Goal: Check status: Check status

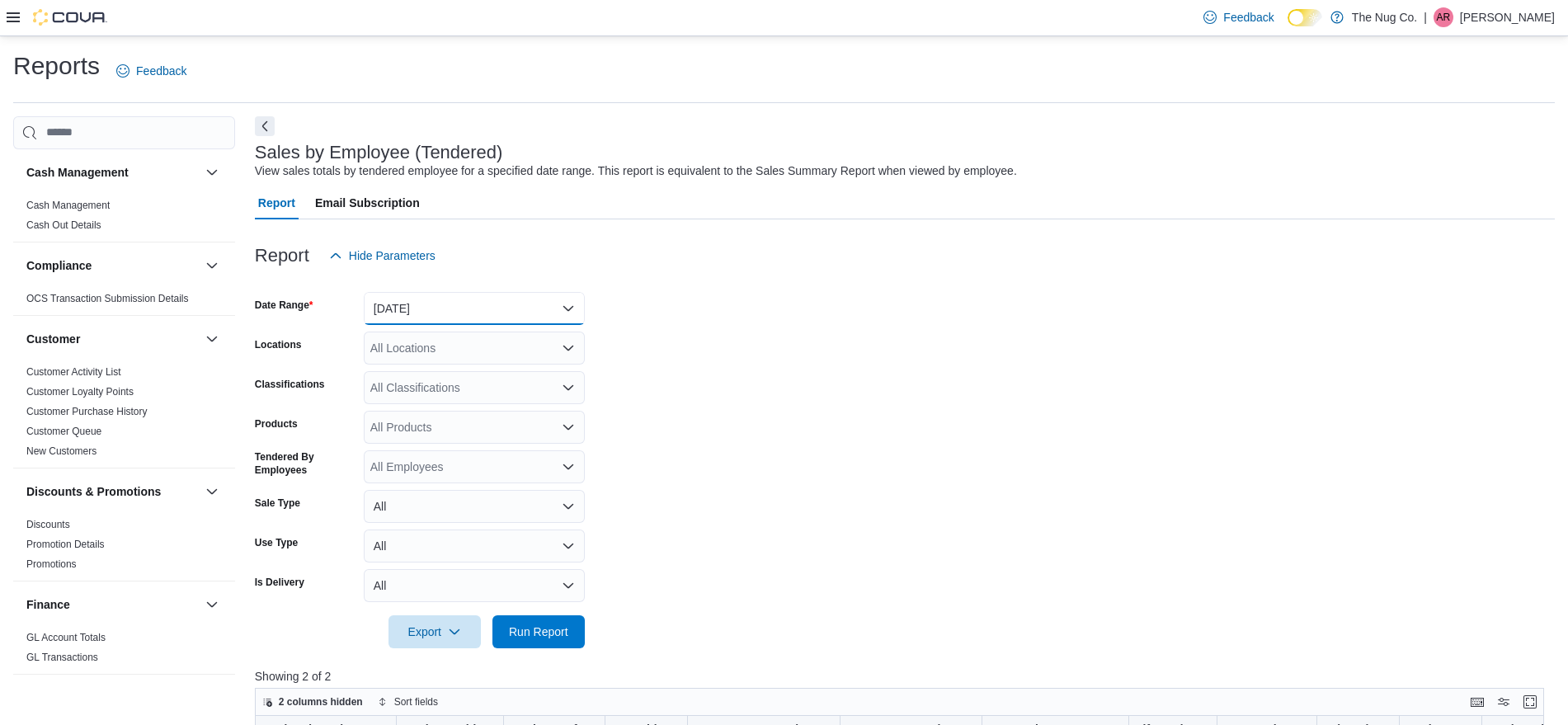
click at [484, 313] on button "Today" at bounding box center [474, 309] width 221 height 33
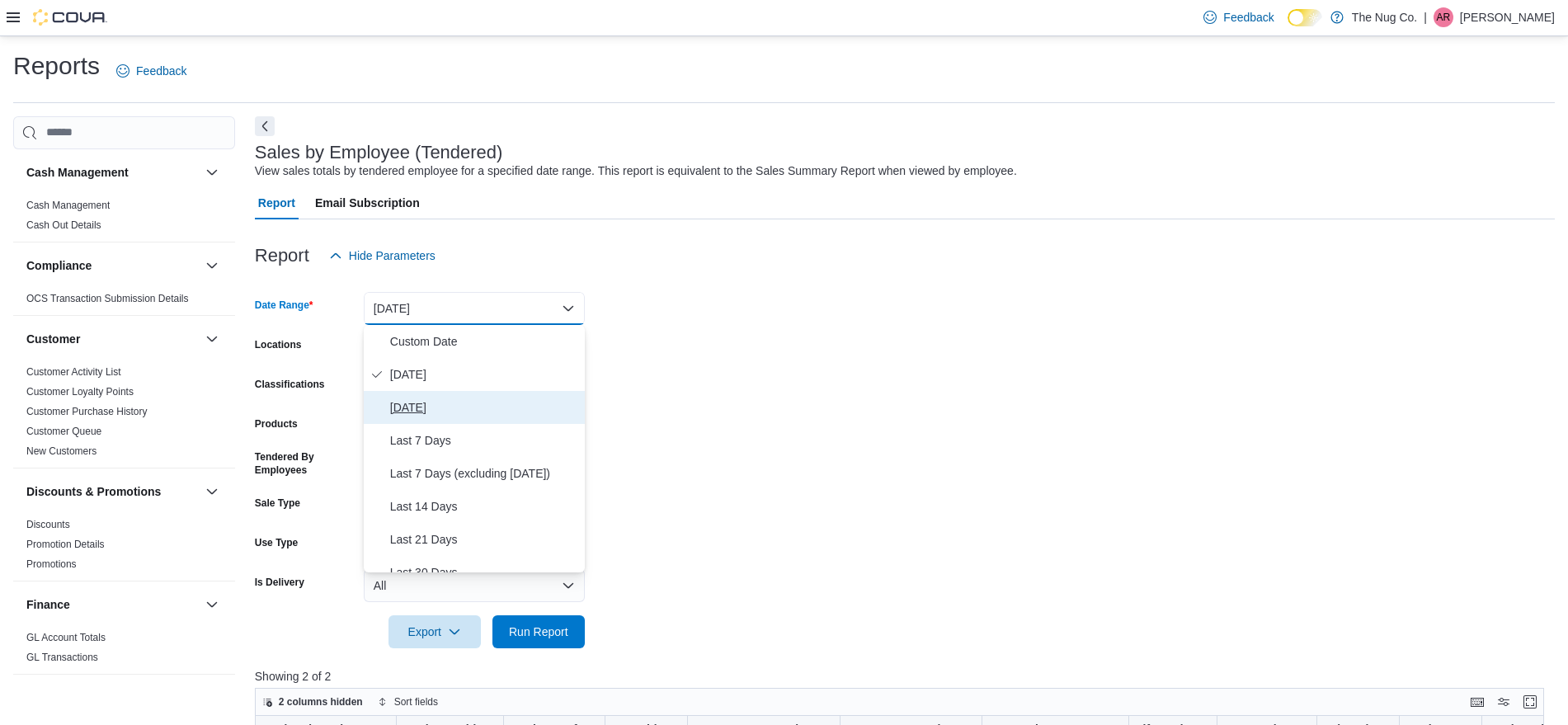
click at [449, 411] on span "Yesterday" at bounding box center [484, 407] width 188 height 20
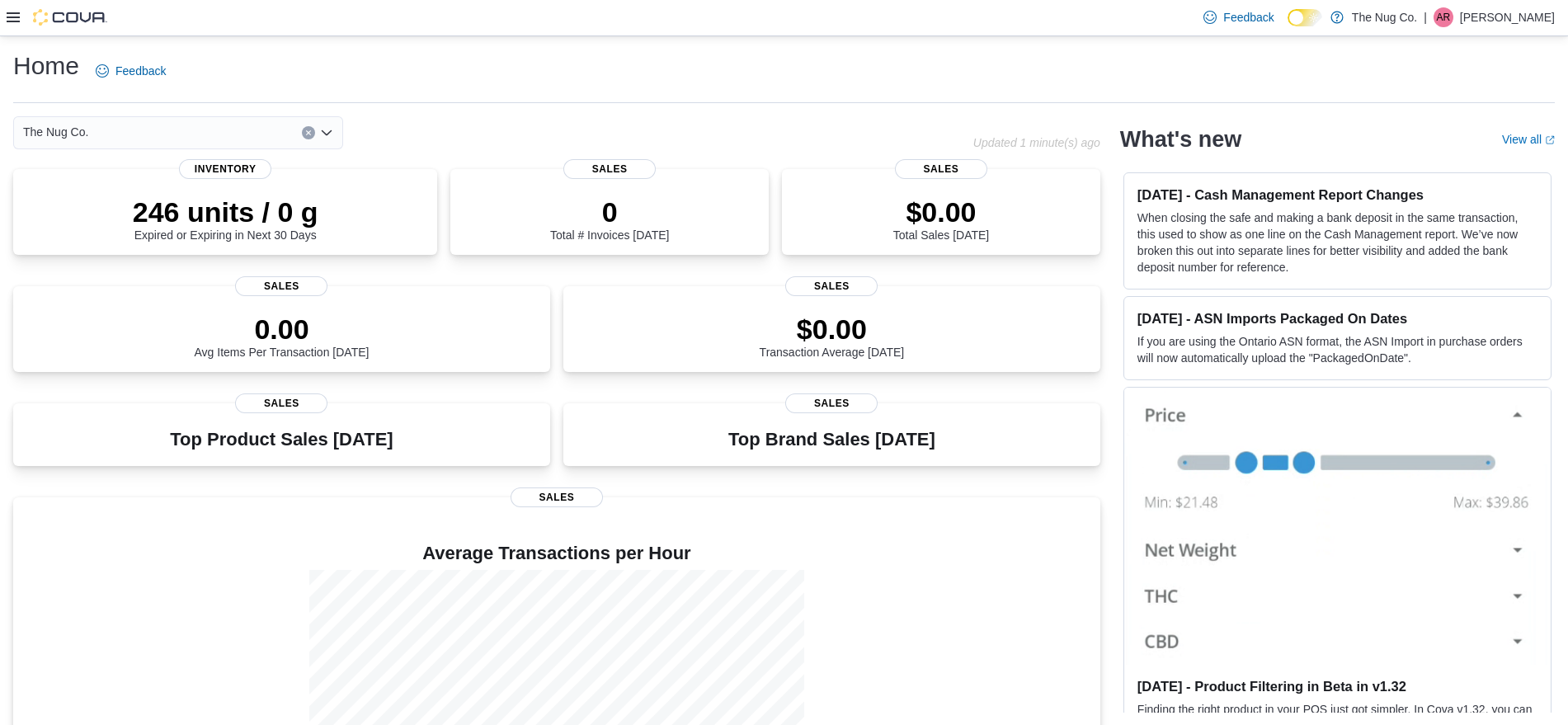
click at [17, 16] on icon at bounding box center [13, 17] width 14 height 10
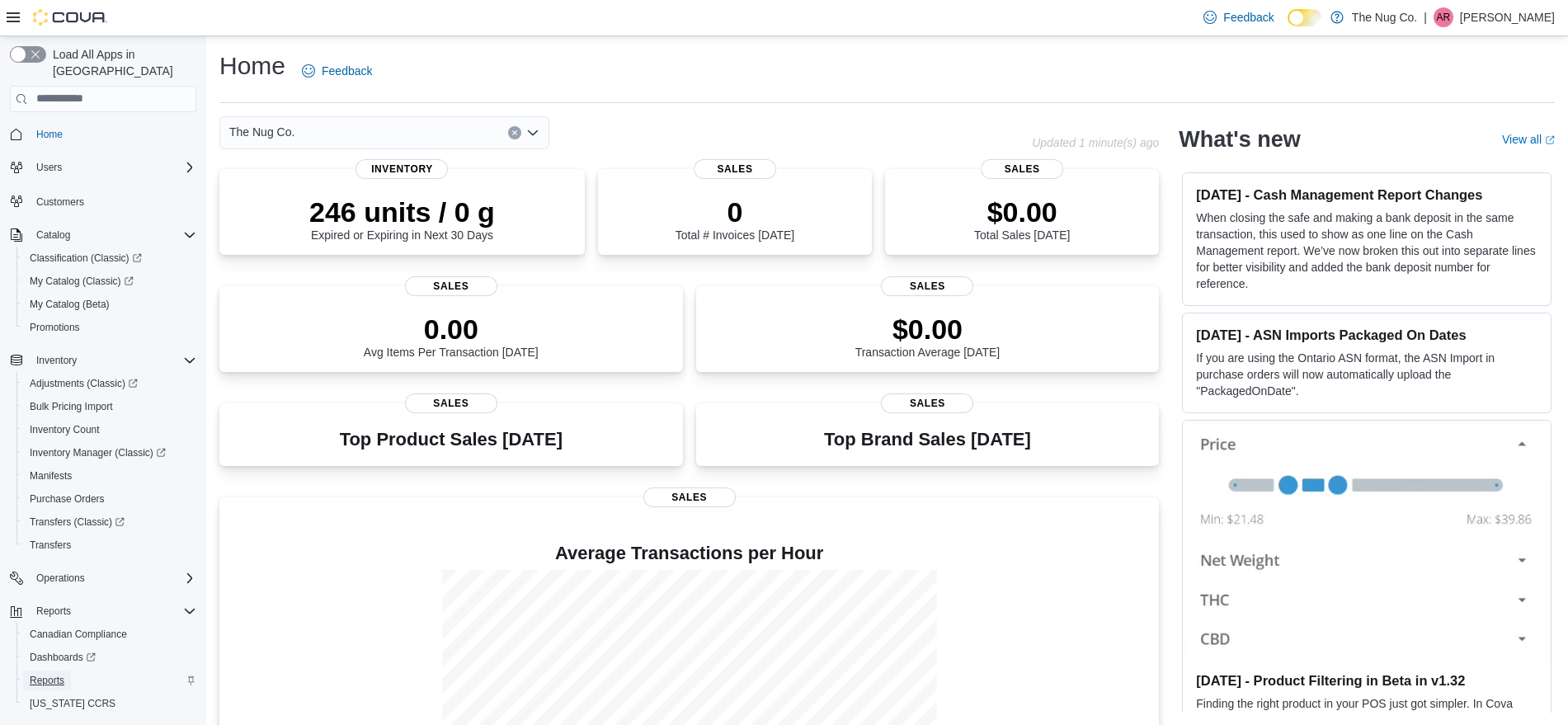
click at [46, 671] on span "Reports" at bounding box center [47, 681] width 35 height 20
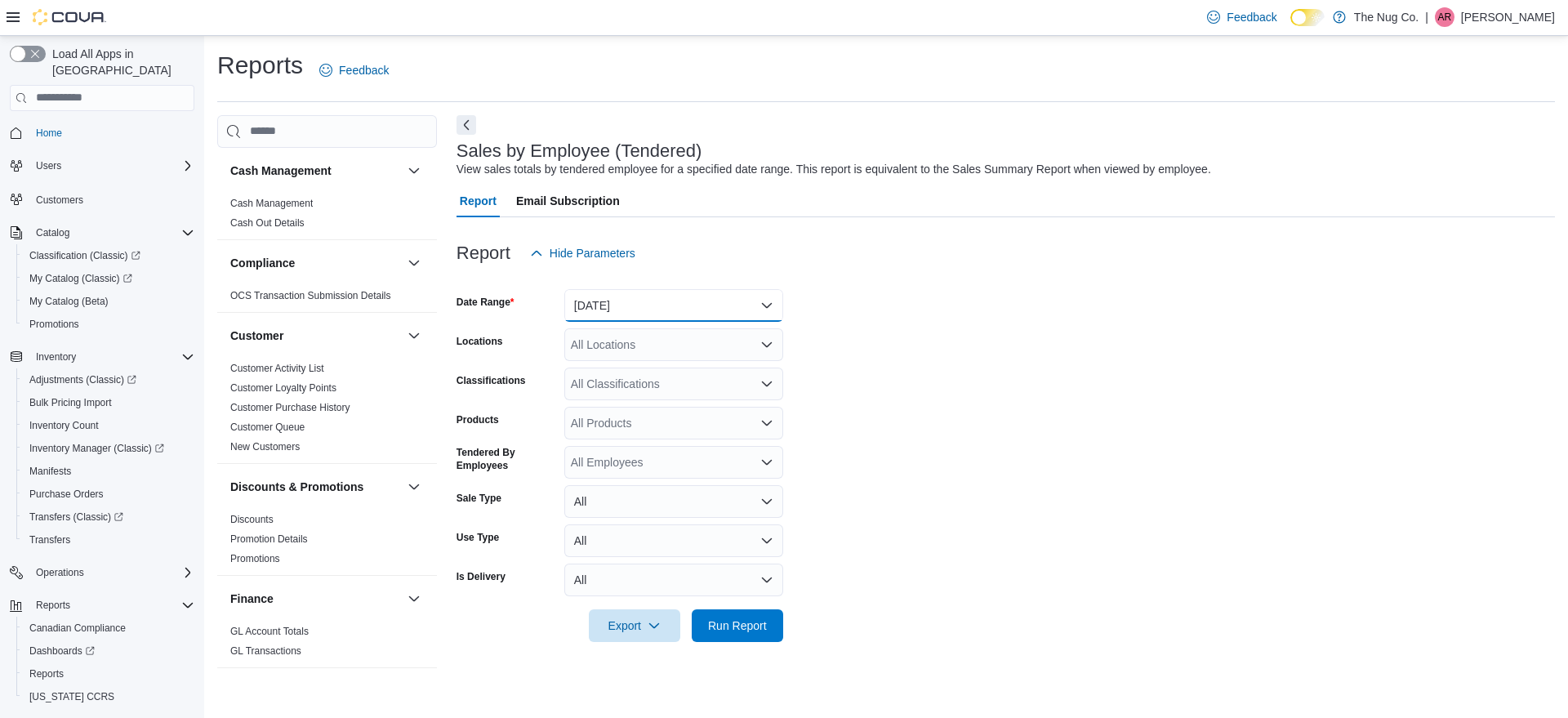
click at [603, 316] on button "Yesterday" at bounding box center [673, 306] width 218 height 32
click at [622, 358] on button "Today" at bounding box center [673, 370] width 218 height 32
click at [709, 306] on button "Today" at bounding box center [673, 306] width 218 height 32
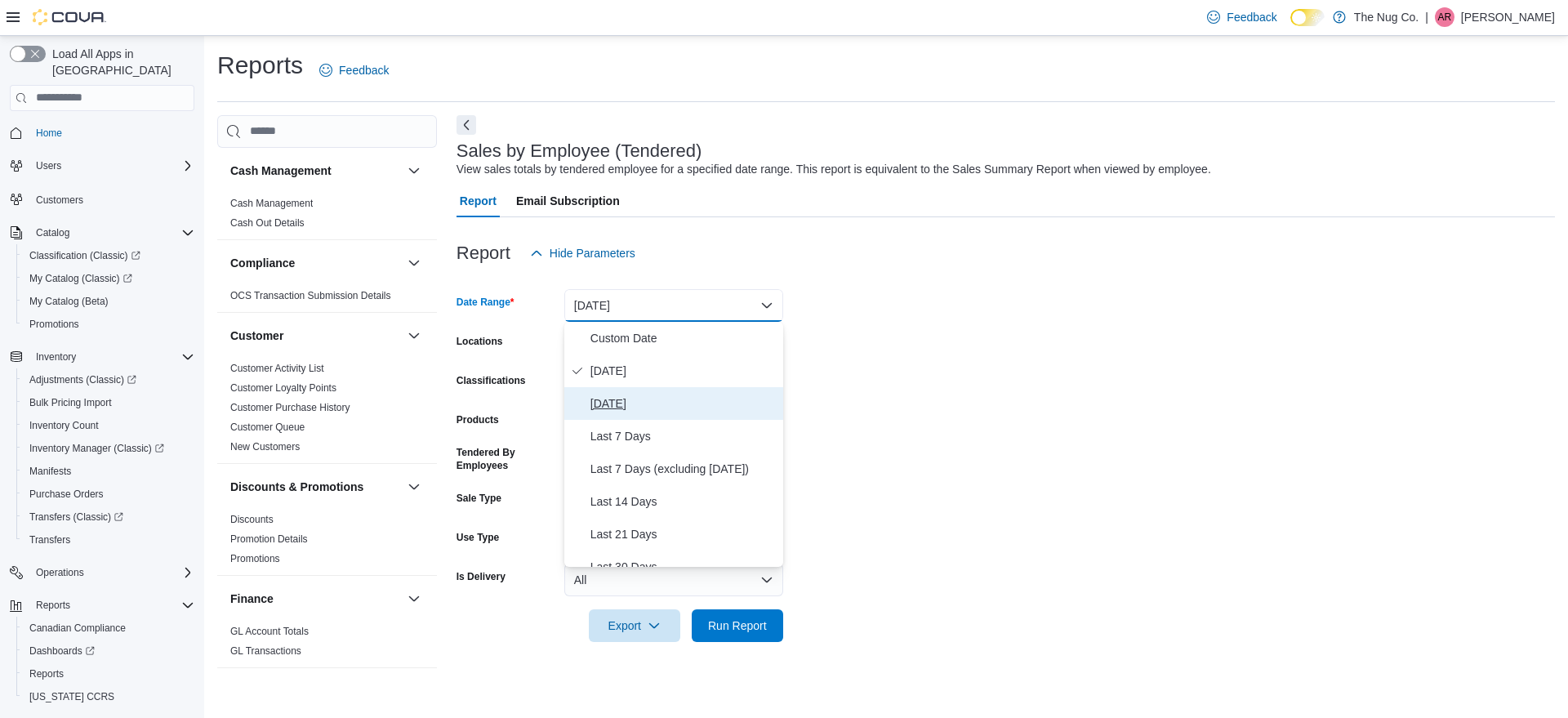
click at [690, 392] on button "Yesterday" at bounding box center [673, 403] width 218 height 32
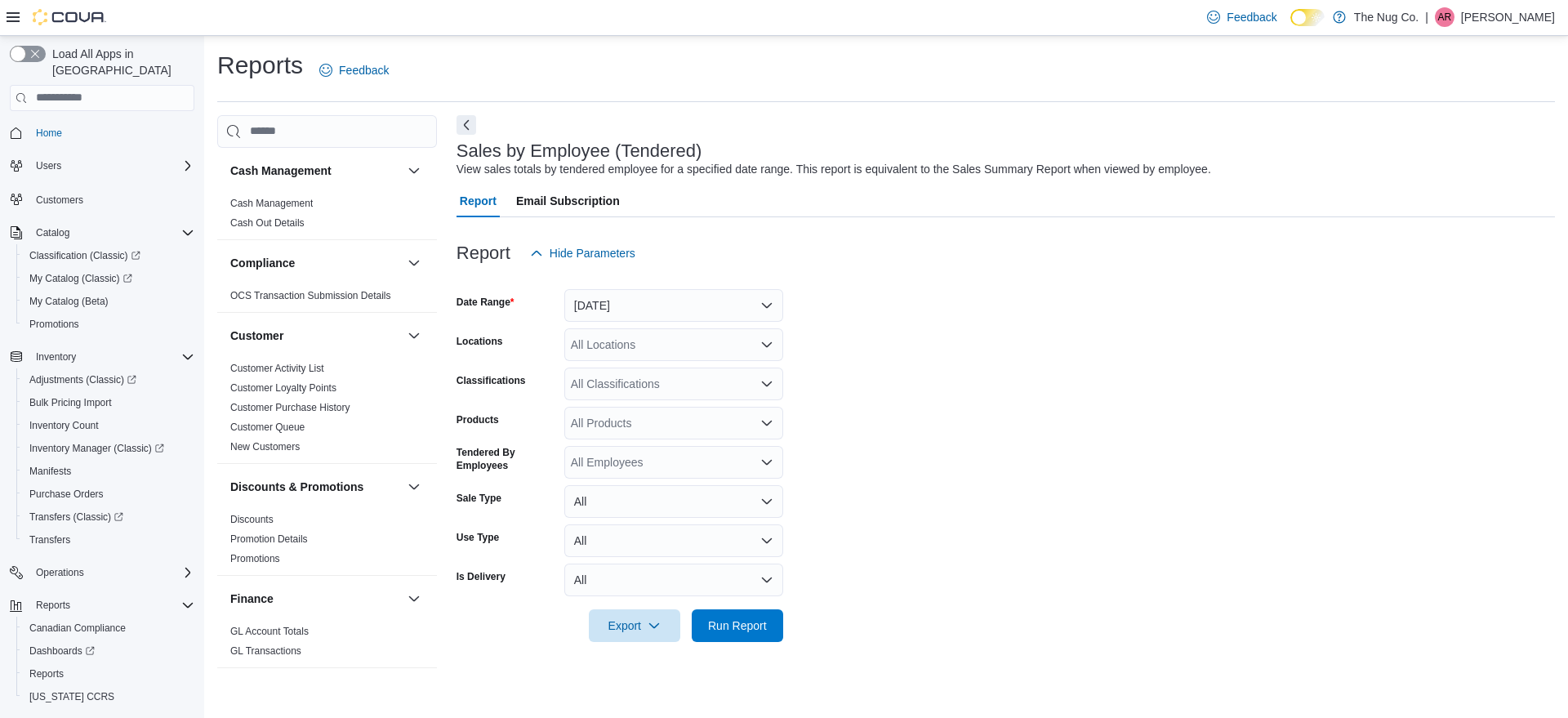
click at [726, 598] on div at bounding box center [1006, 602] width 1099 height 13
click at [731, 620] on span "Run Report" at bounding box center [737, 625] width 58 height 16
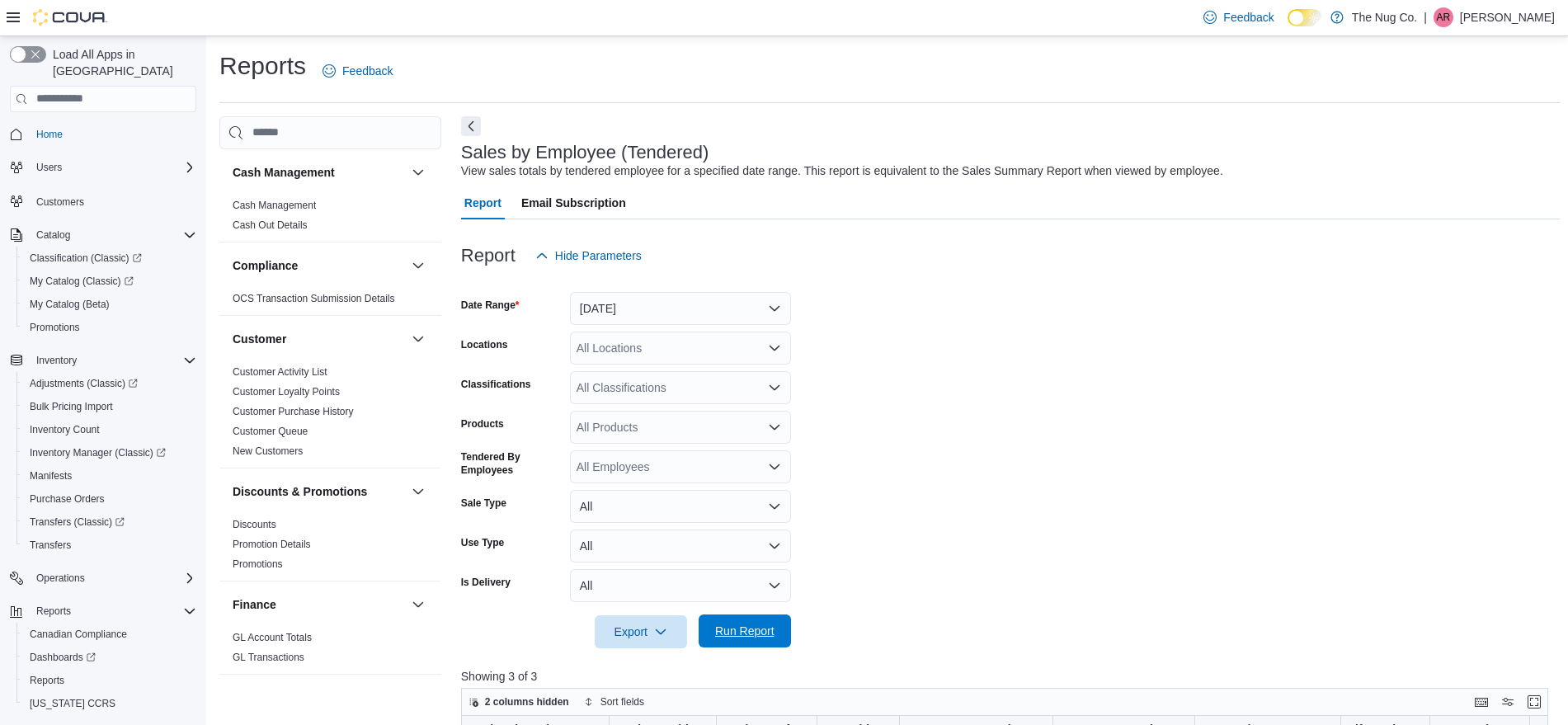
click at [752, 624] on span "Run Report" at bounding box center [745, 631] width 59 height 16
click at [622, 327] on form "Date Range Yesterday Locations All Locations Classifications All Classification…" at bounding box center [1011, 460] width 1099 height 376
click at [630, 309] on button "Yesterday" at bounding box center [680, 309] width 221 height 33
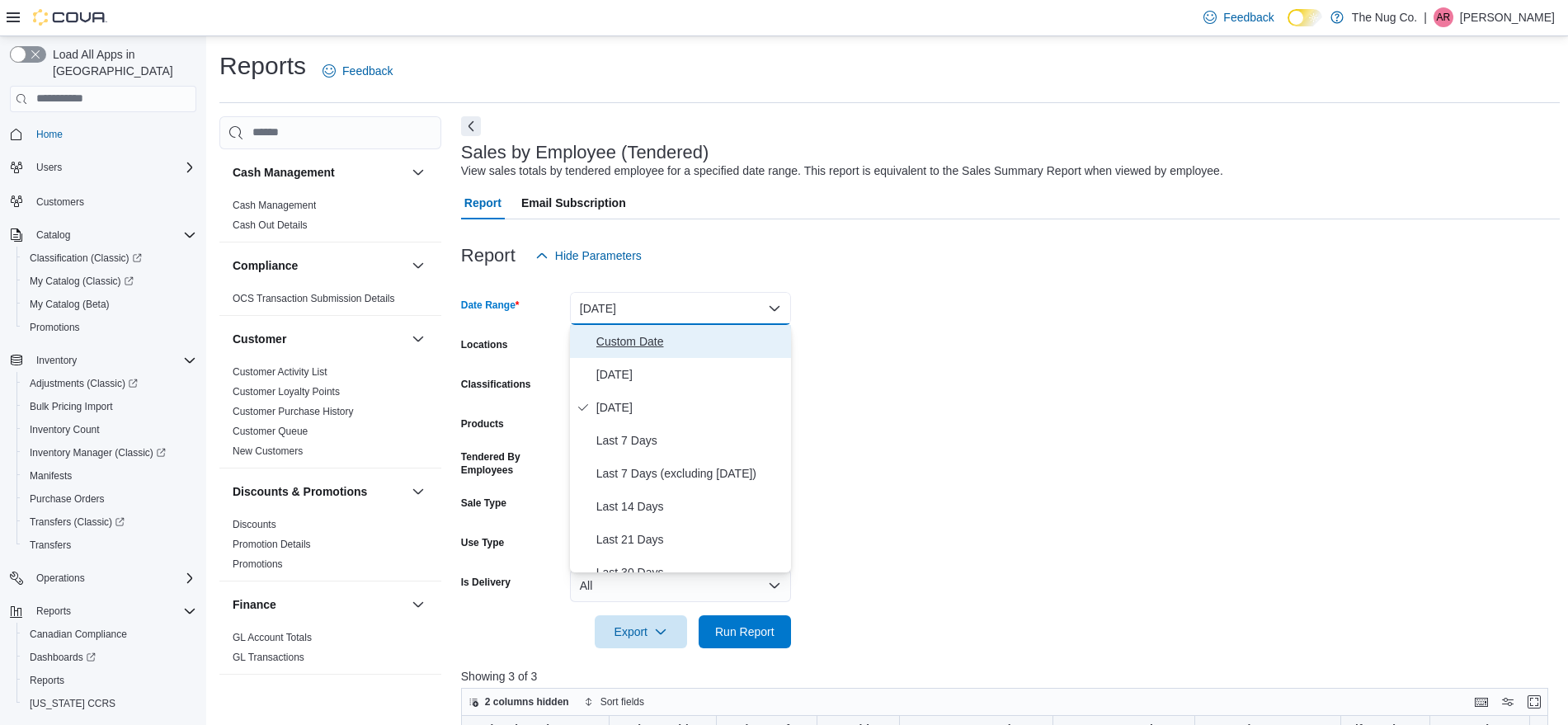
click at [627, 351] on button "Custom Date" at bounding box center [680, 341] width 221 height 33
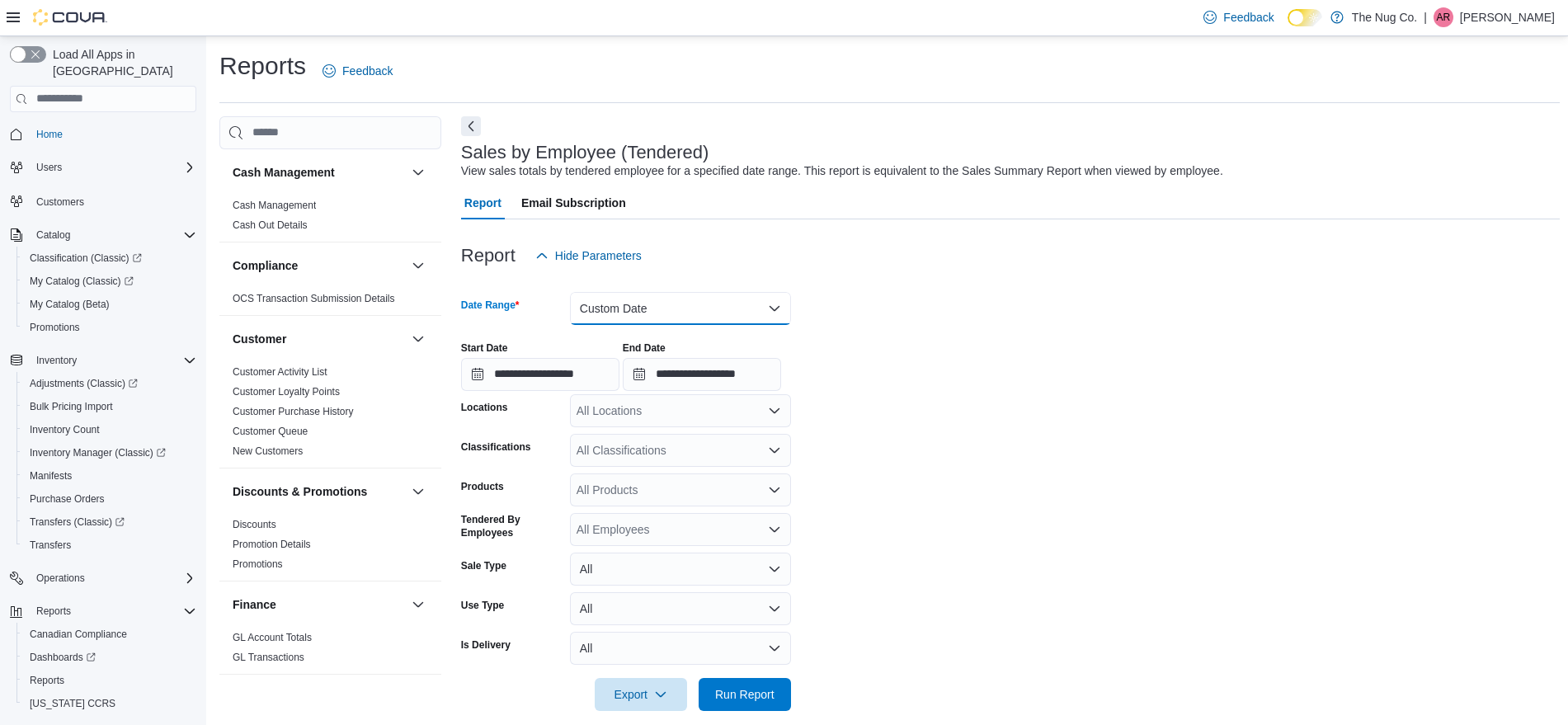
click at [633, 309] on button "Custom Date" at bounding box center [680, 309] width 221 height 33
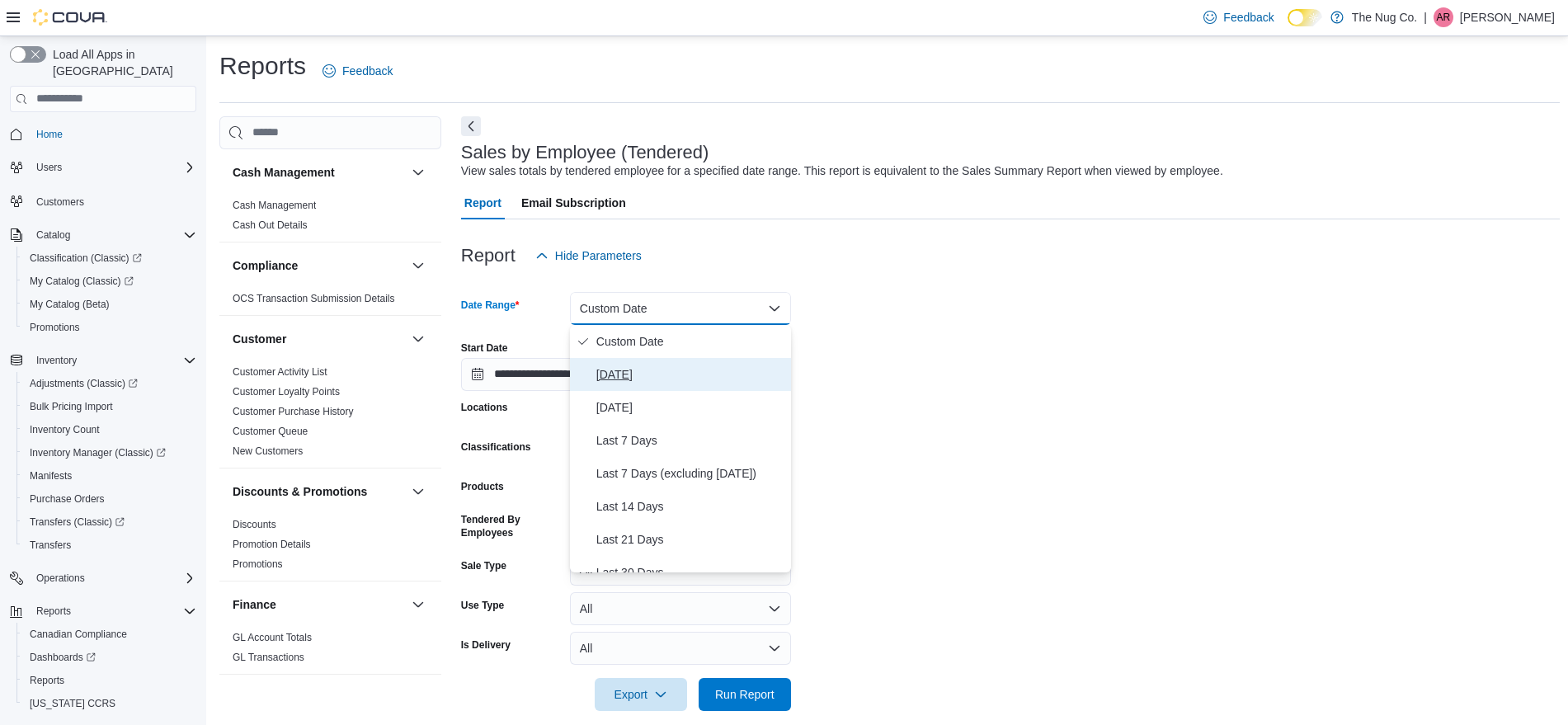
click at [633, 369] on span "Today" at bounding box center [690, 375] width 188 height 20
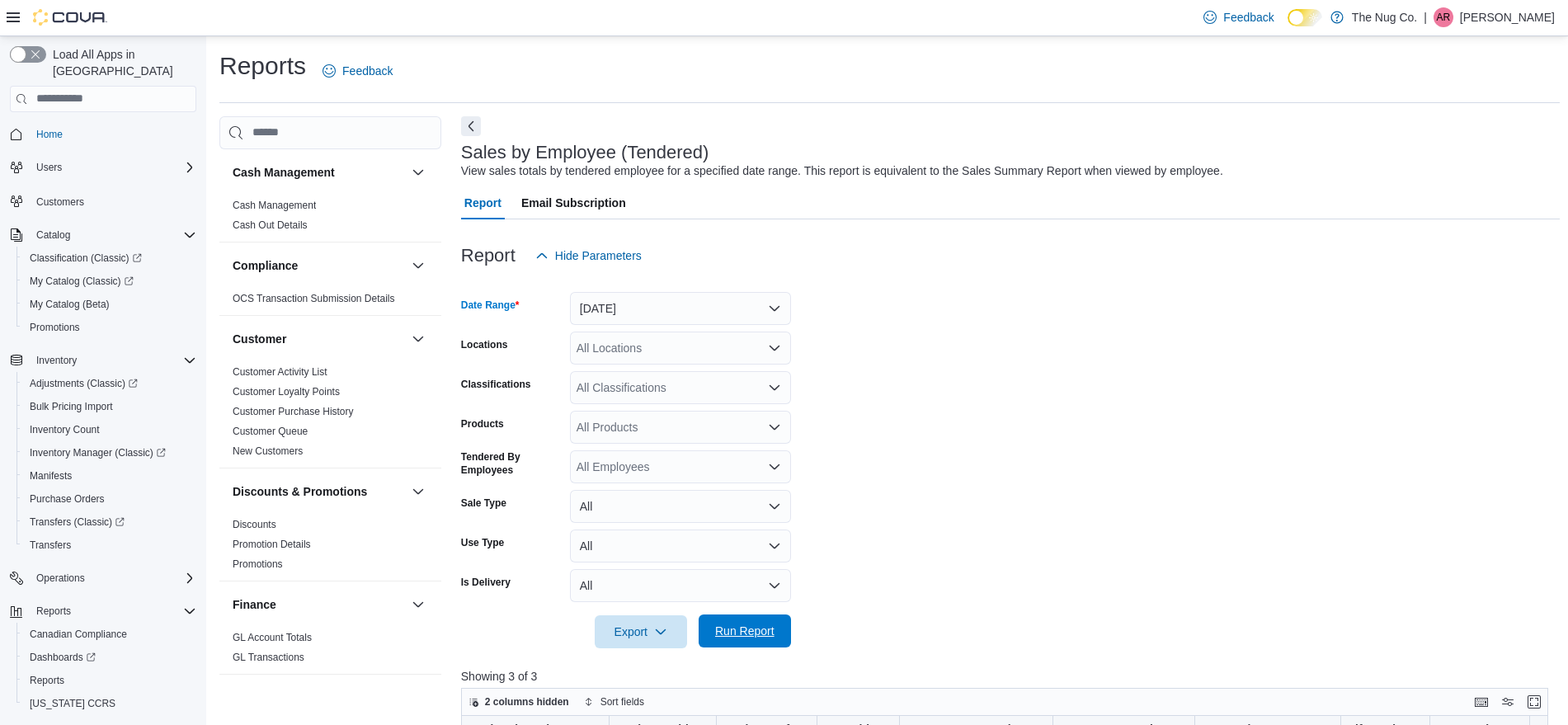
click at [770, 643] on span "Run Report" at bounding box center [745, 631] width 73 height 33
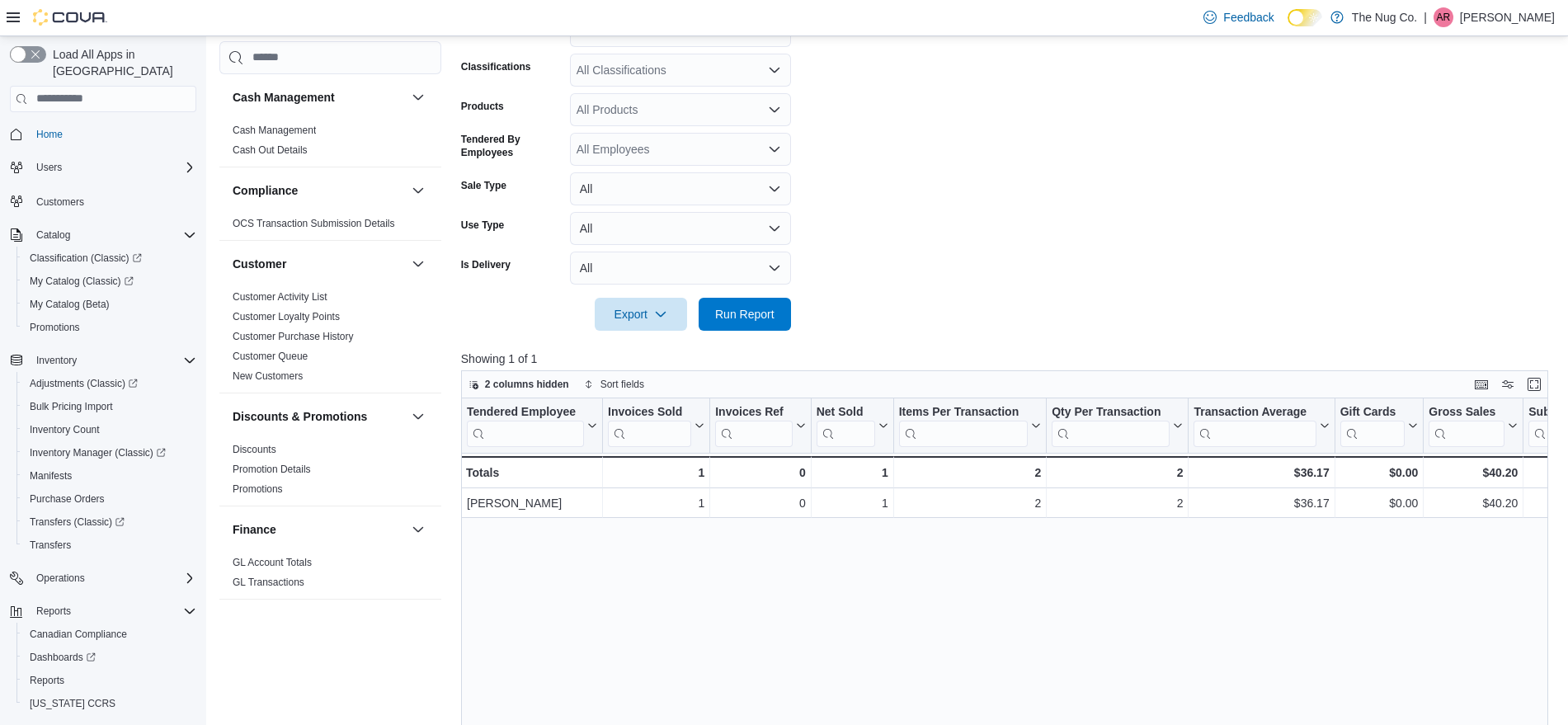
scroll to position [412, 0]
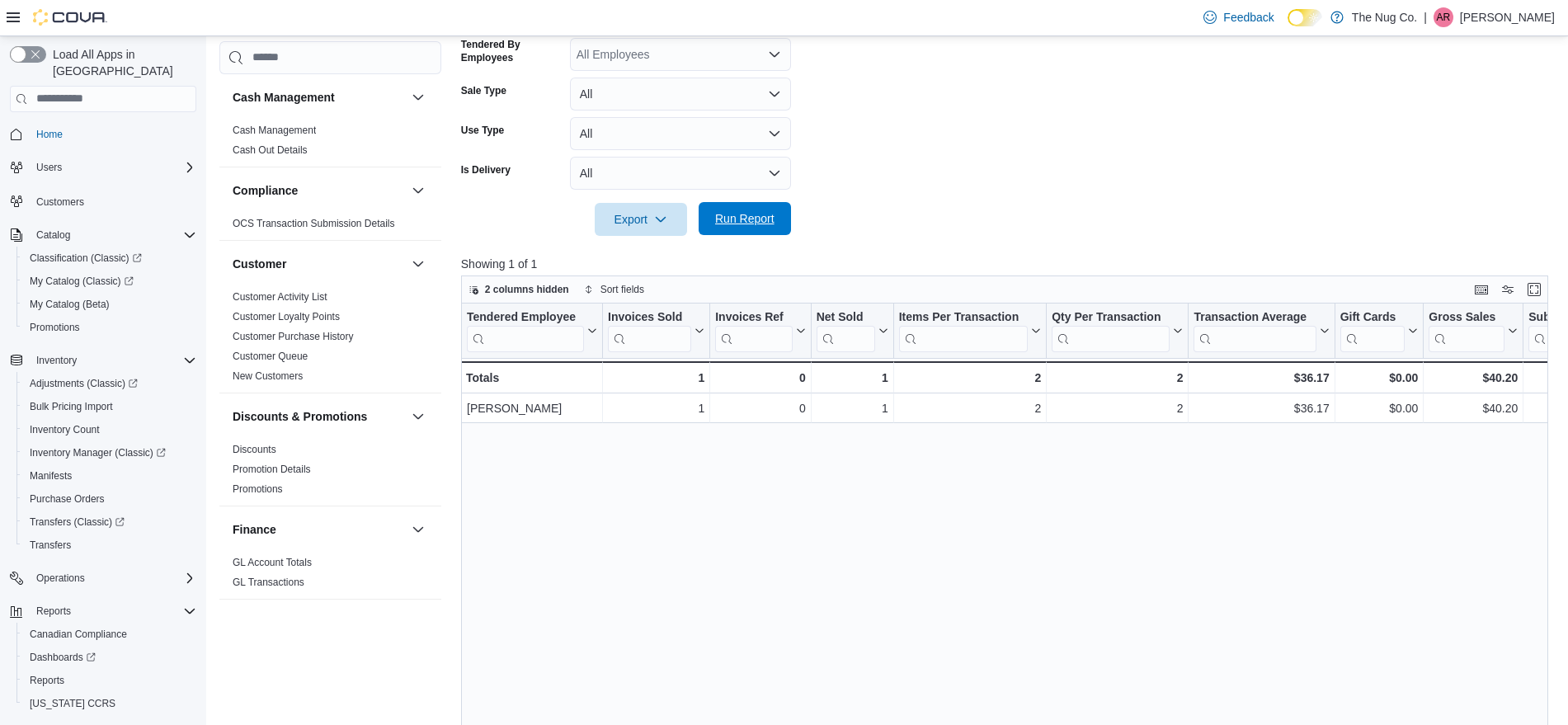
click at [763, 224] on span "Run Report" at bounding box center [745, 219] width 59 height 16
click at [762, 216] on span "Run Report" at bounding box center [745, 219] width 59 height 16
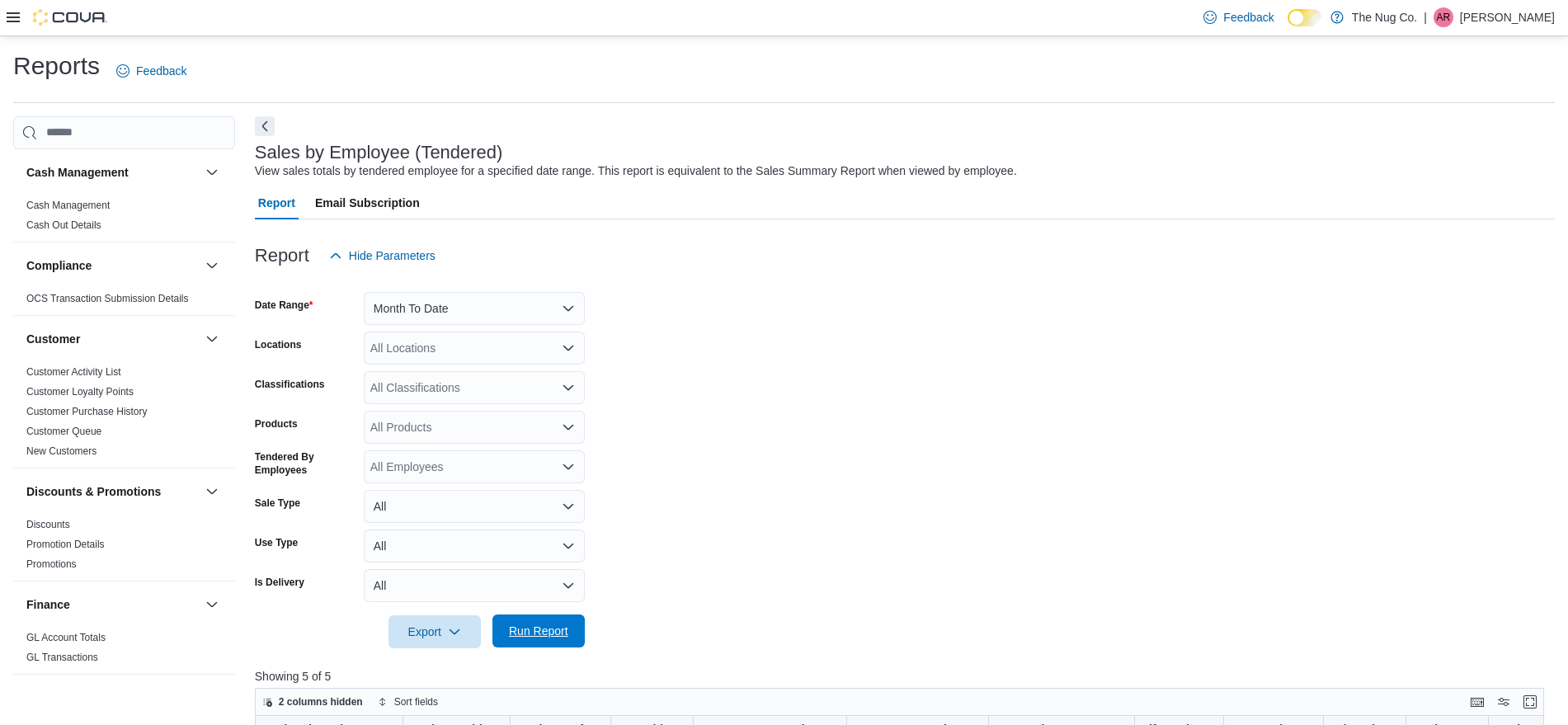
click at [563, 625] on span "Run Report" at bounding box center [537, 631] width 59 height 16
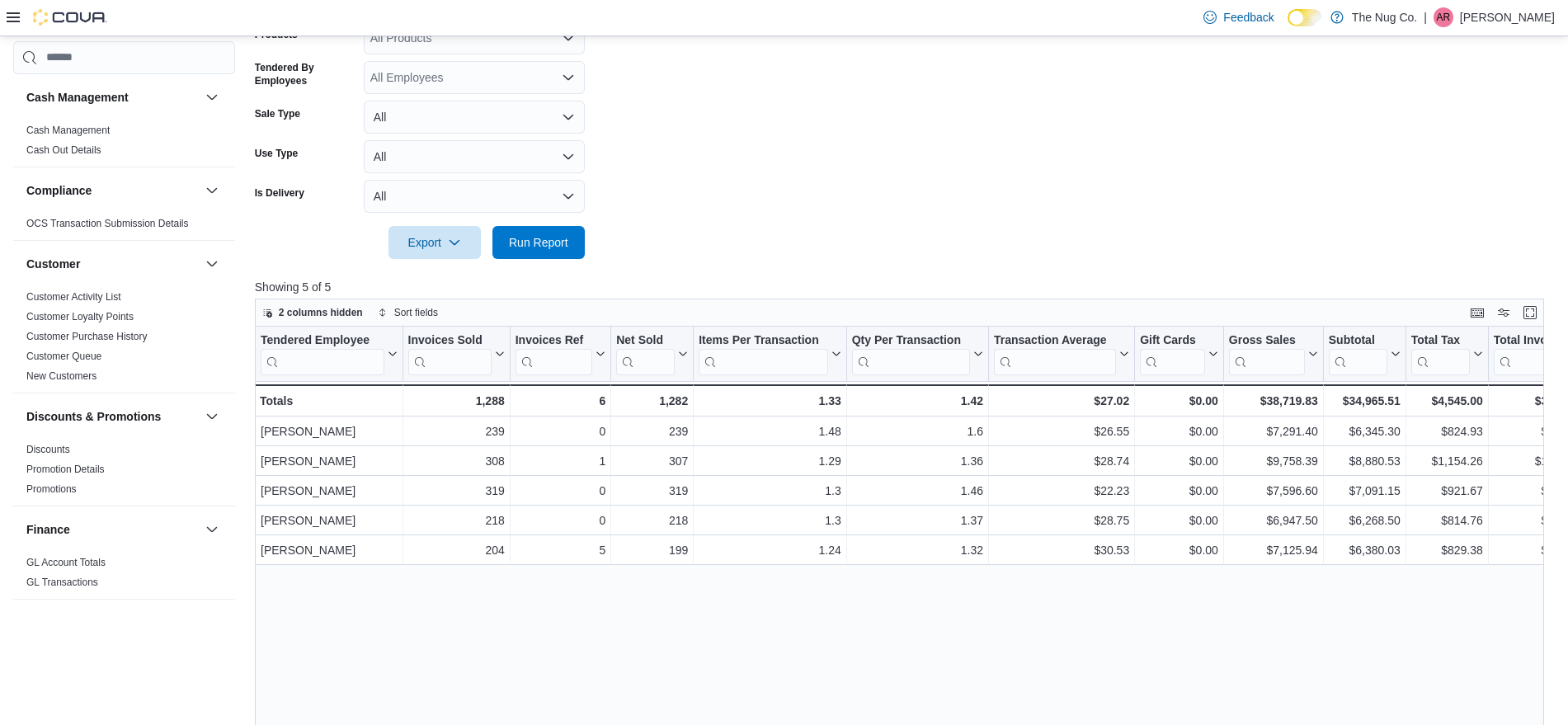
scroll to position [515, 0]
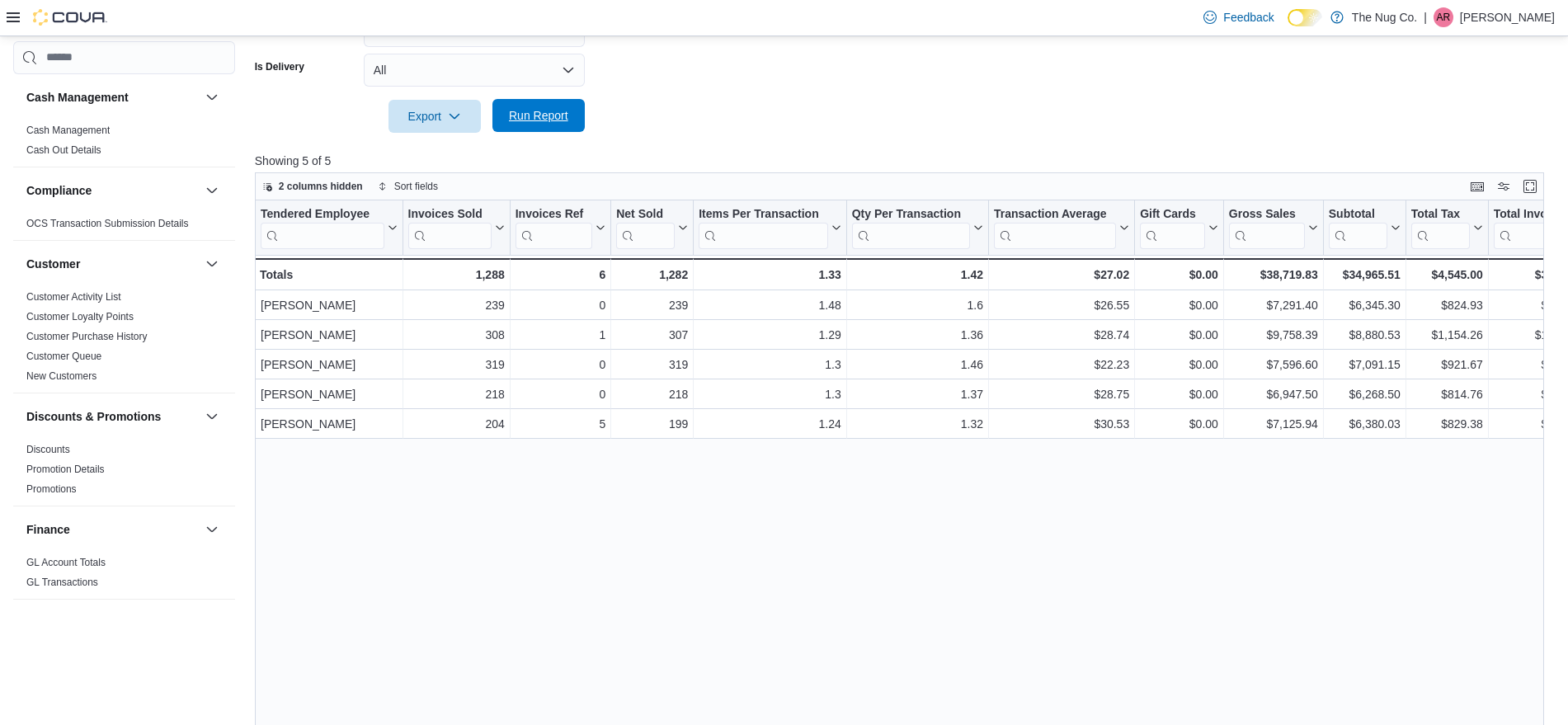
click at [519, 116] on span "Run Report" at bounding box center [537, 115] width 59 height 16
click at [537, 130] on span "Run Report" at bounding box center [538, 115] width 73 height 33
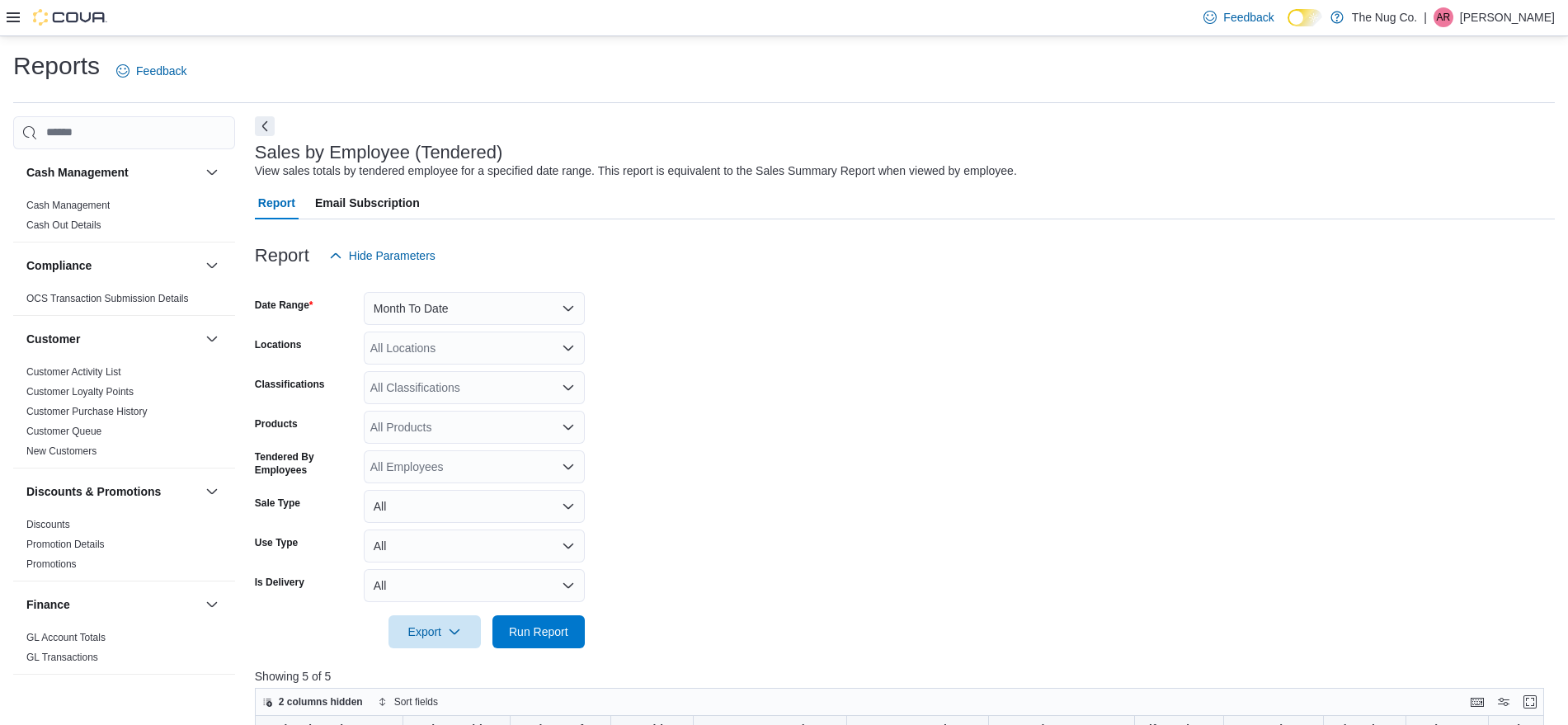
scroll to position [515, 0]
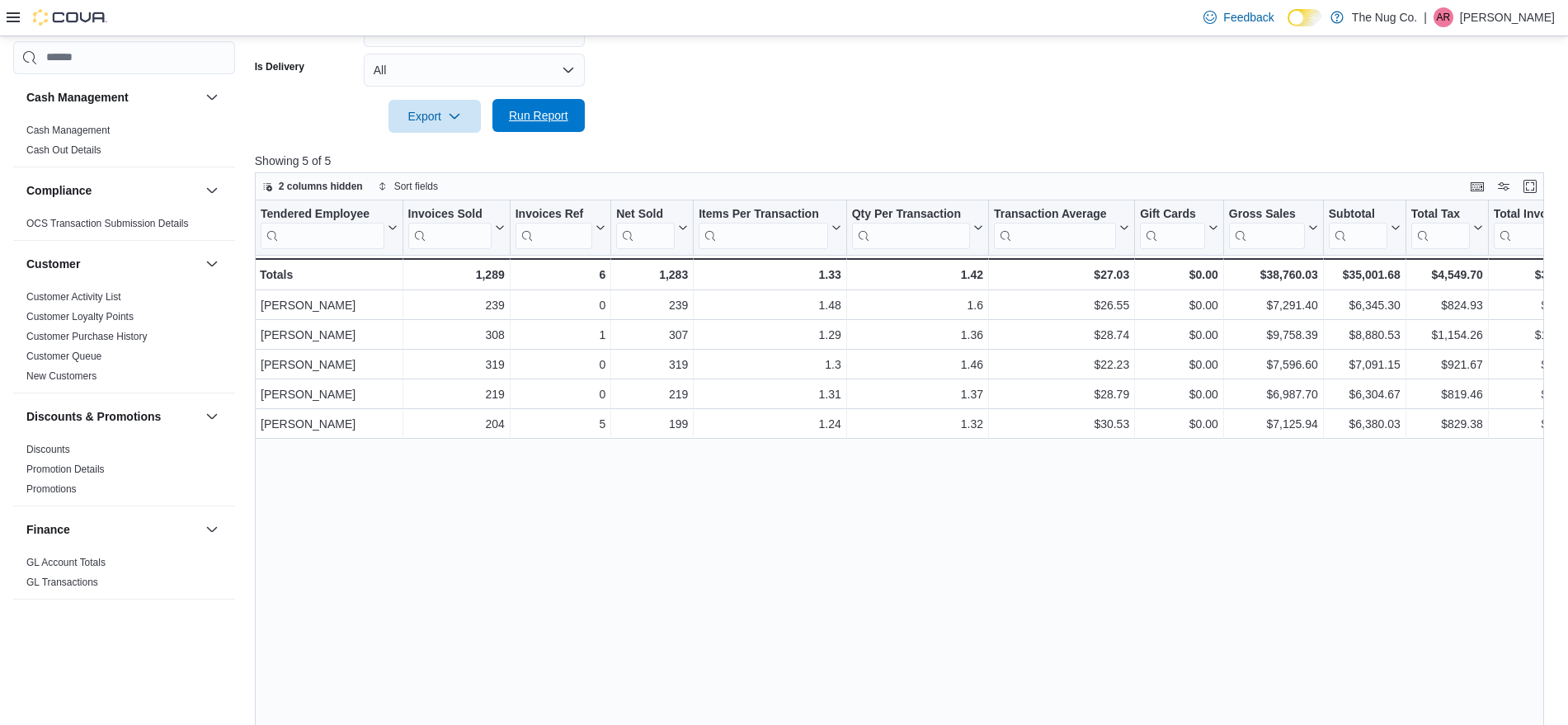
click at [572, 101] on span "Run Report" at bounding box center [538, 115] width 73 height 33
click at [531, 125] on span "Run Report" at bounding box center [538, 115] width 73 height 33
